Goal: Information Seeking & Learning: Understand process/instructions

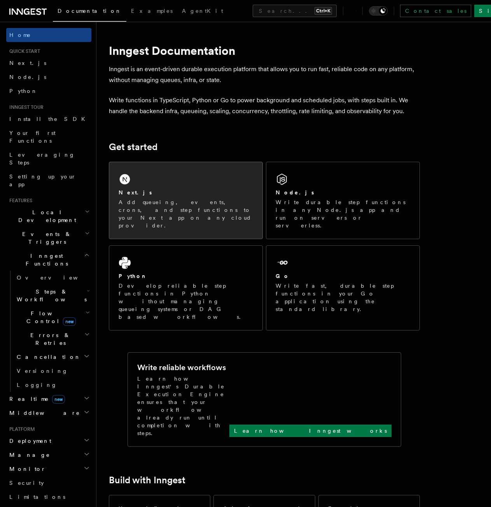
click at [178, 185] on div "Next.js Add queueing, events, crons, and step functions to your Next app on any…" at bounding box center [185, 200] width 153 height 77
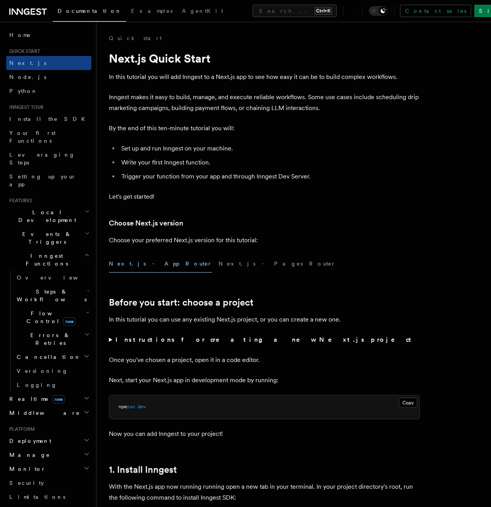
click at [145, 261] on button "Next.js - App Router" at bounding box center [160, 263] width 103 height 17
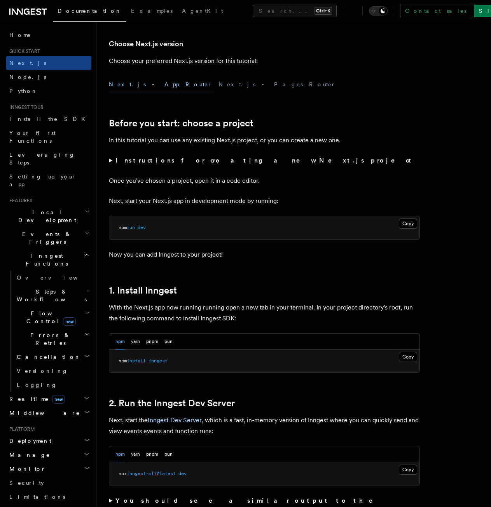
scroll to position [311, 0]
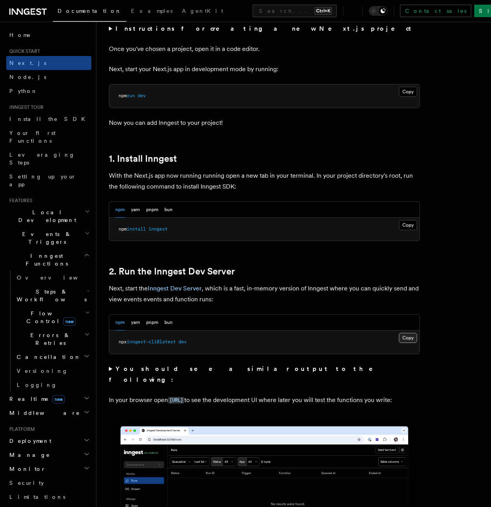
click at [409, 337] on button "Copy Copied" at bounding box center [408, 338] width 18 height 10
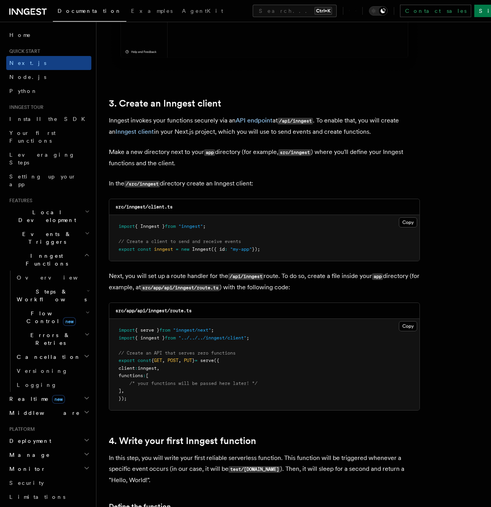
scroll to position [855, 0]
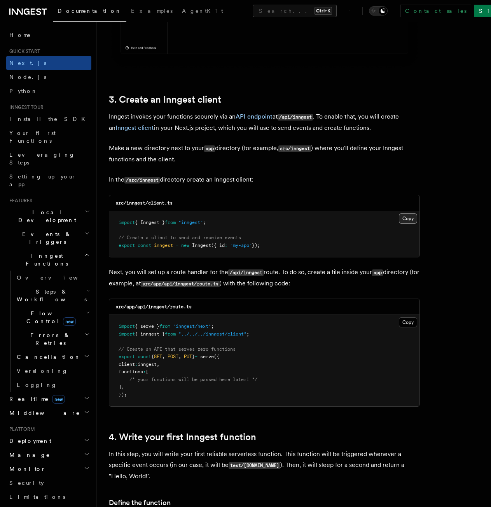
click at [412, 219] on button "Copy Copied" at bounding box center [408, 218] width 18 height 10
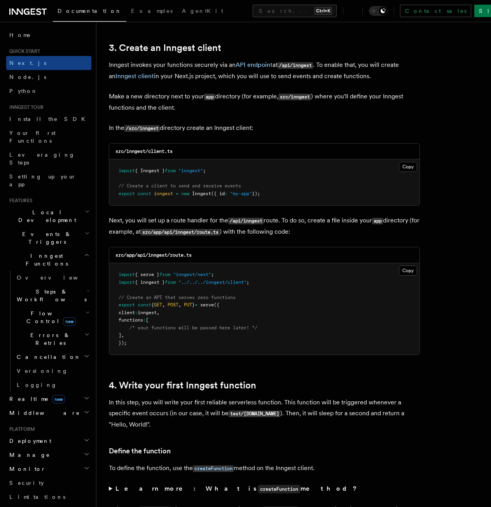
scroll to position [933, 0]
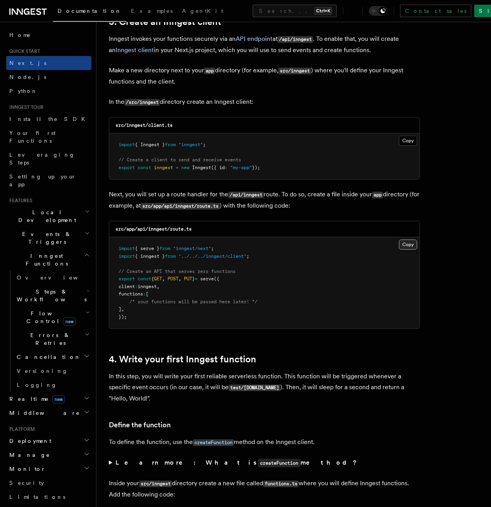
drag, startPoint x: 408, startPoint y: 242, endPoint x: 416, endPoint y: 244, distance: 7.7
click at [408, 242] on button "Copy Copied" at bounding box center [408, 244] width 18 height 10
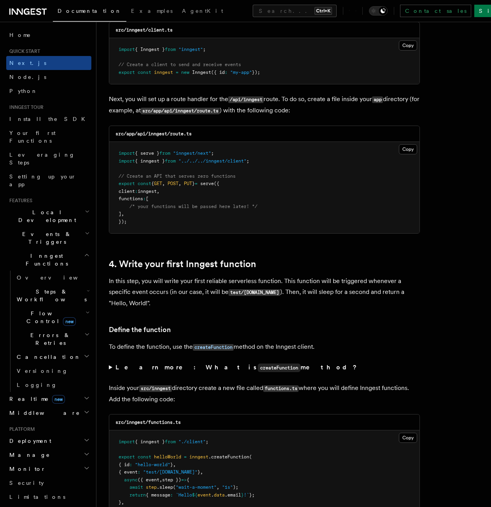
scroll to position [1049, 0]
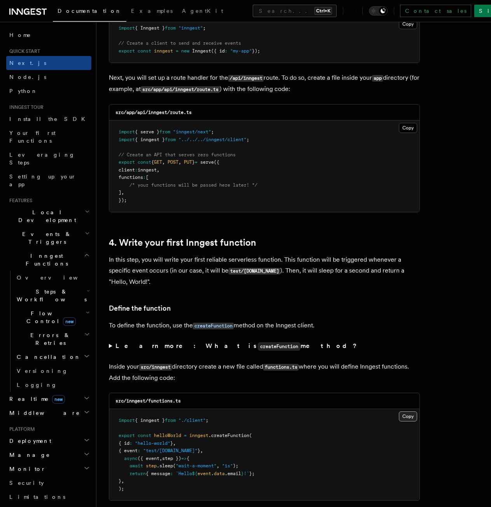
click at [404, 414] on button "Copy Copied" at bounding box center [408, 416] width 18 height 10
